Goal: Connect with others: Establish contact or relationships with other users

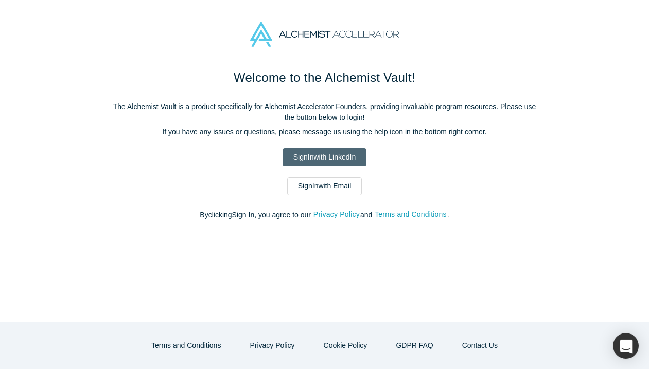
click at [340, 156] on link "Sign In with LinkedIn" at bounding box center [324, 157] width 84 height 18
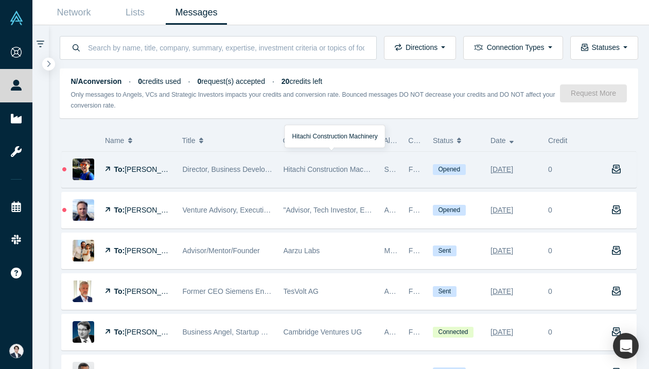
click at [316, 181] on div "Hitachi Construction Machinery" at bounding box center [329, 170] width 90 height 36
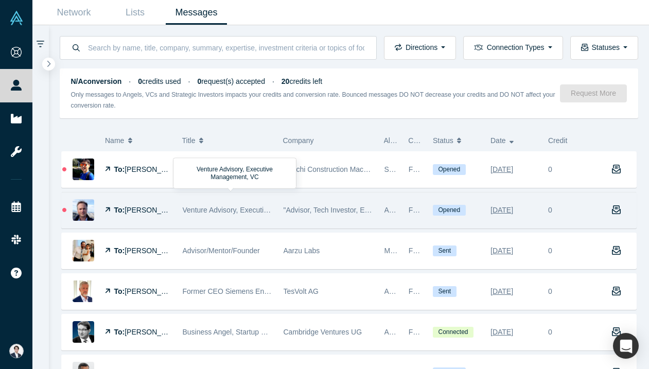
click at [240, 204] on div "Venture Advisory, Executive Management, VC" at bounding box center [228, 210] width 90 height 36
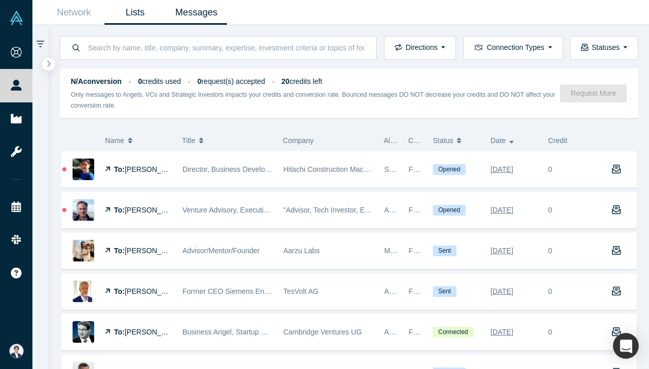
click at [132, 10] on link "Lists" at bounding box center [134, 13] width 61 height 24
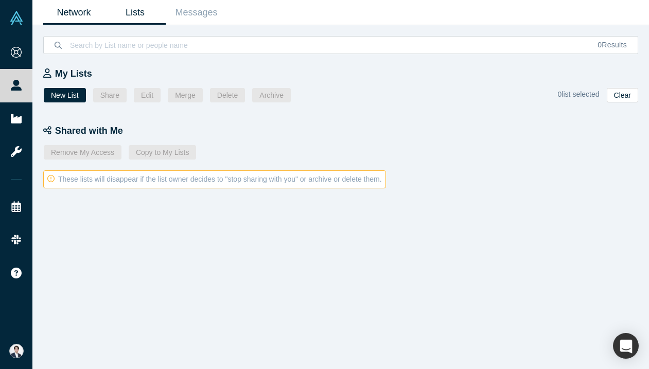
click at [82, 10] on link "Network" at bounding box center [73, 13] width 61 height 24
